Goal: Find specific page/section: Find specific page/section

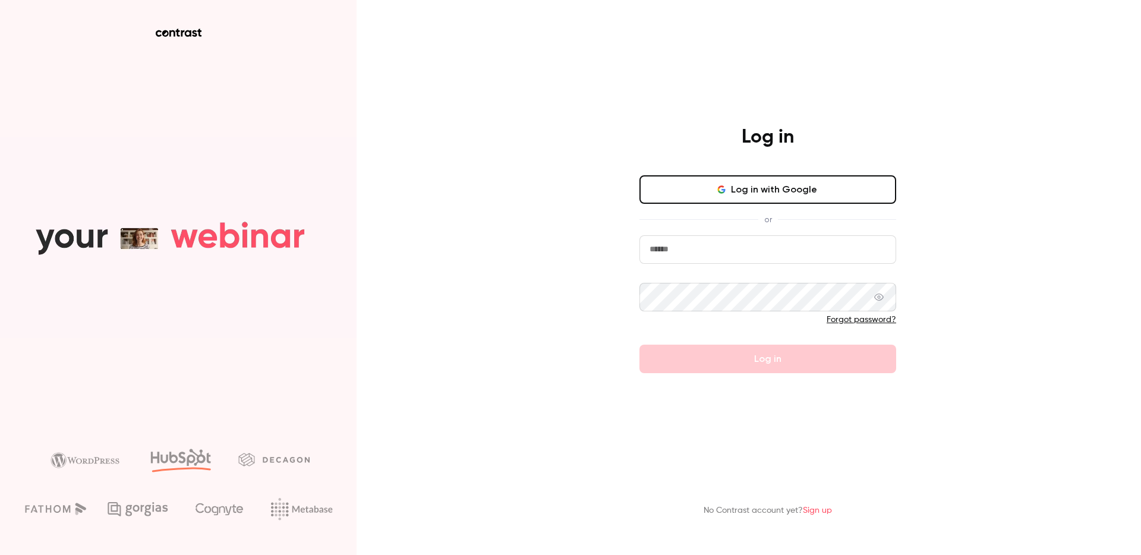
click at [797, 188] on button "Log in with Google" at bounding box center [767, 189] width 257 height 29
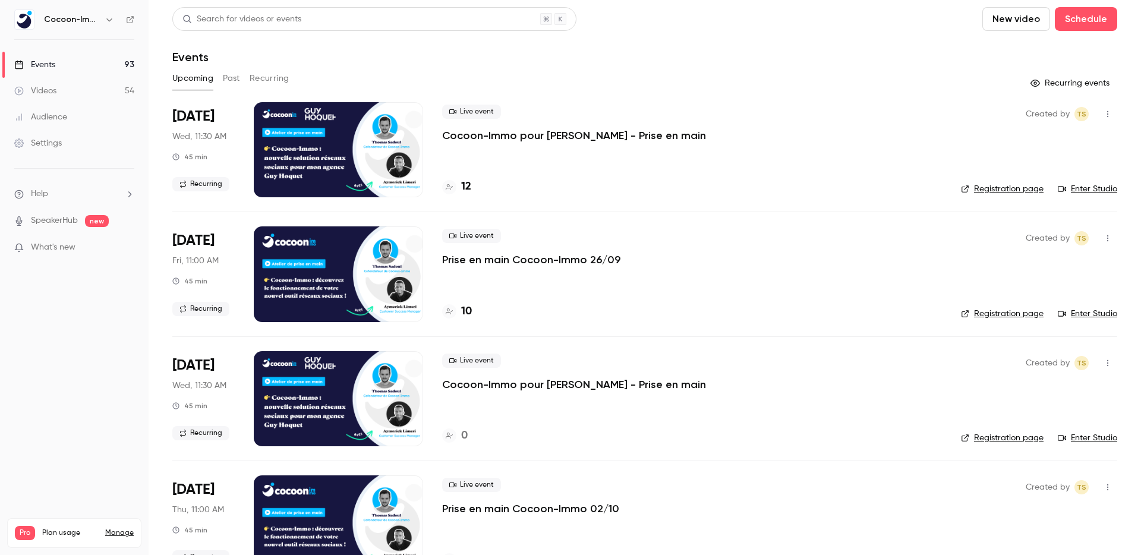
click at [499, 134] on p "Cocoon-Immo pour [PERSON_NAME] - Prise en main" at bounding box center [574, 135] width 264 height 14
